Goal: Register for event/course

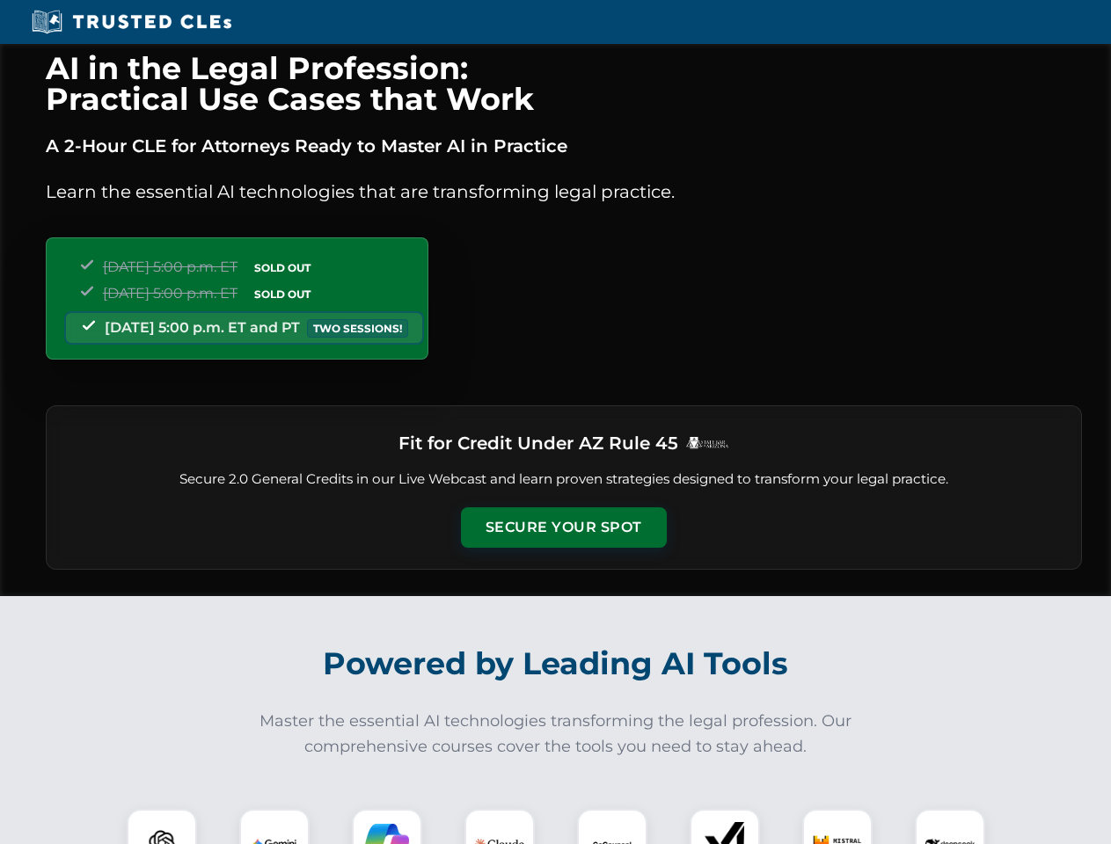
click at [563, 528] on button "Secure Your Spot" at bounding box center [564, 527] width 206 height 40
click at [162, 827] on img at bounding box center [161, 844] width 51 height 51
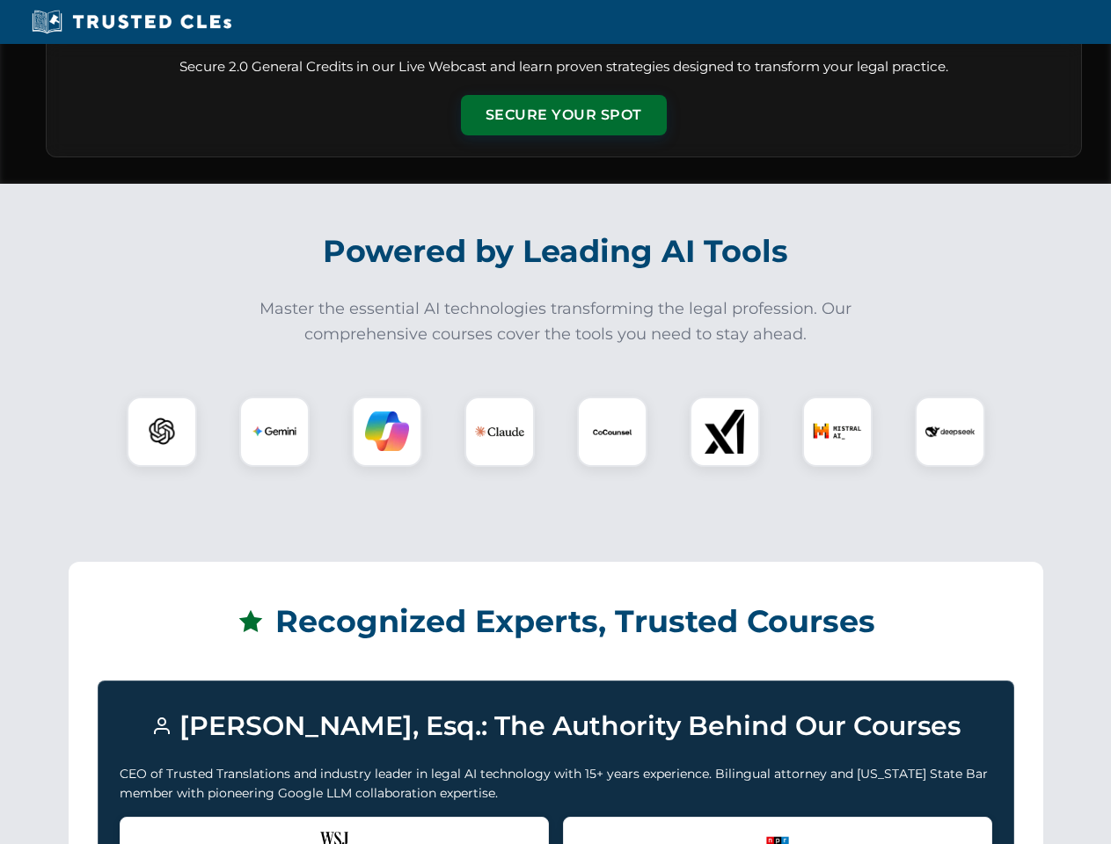
click at [387, 827] on div "Recognized by the WSJ [PERSON_NAME] was featured for his expertise in AI legal …" at bounding box center [334, 852] width 429 height 70
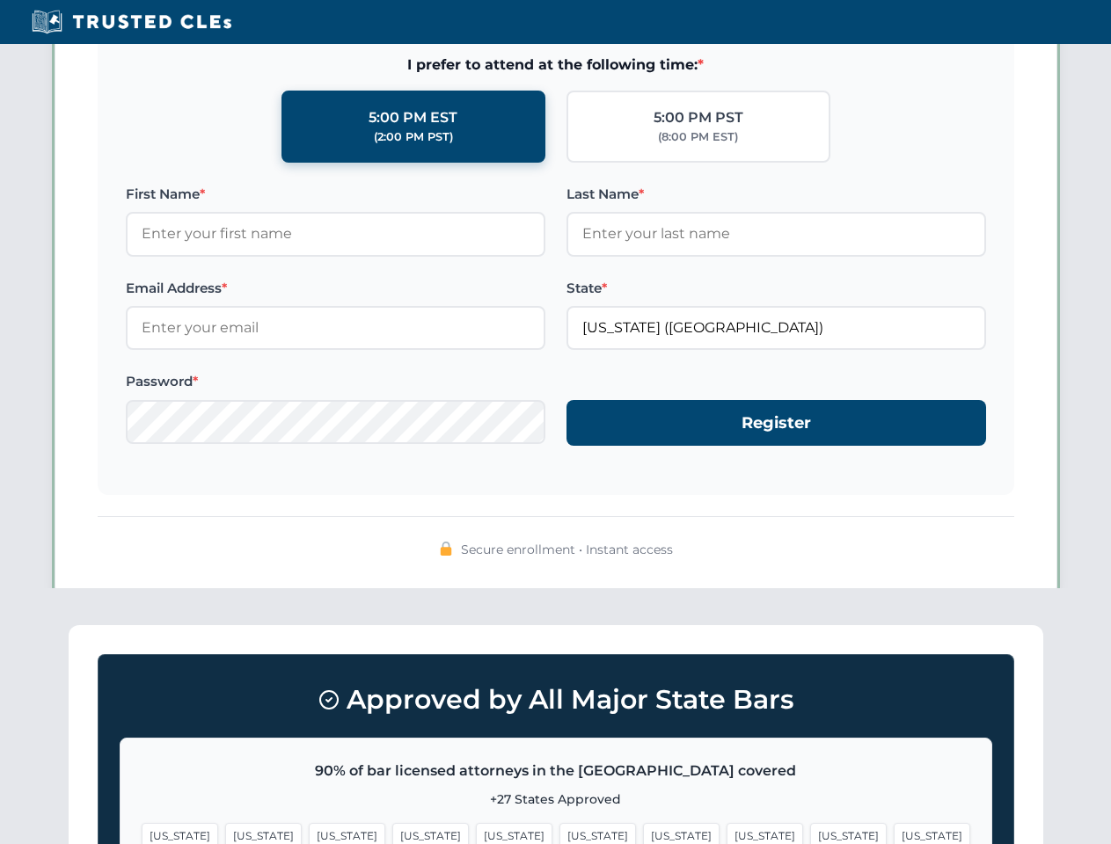
click at [810, 827] on span "[US_STATE]" at bounding box center [848, 835] width 76 height 25
